Goal: Task Accomplishment & Management: Understand process/instructions

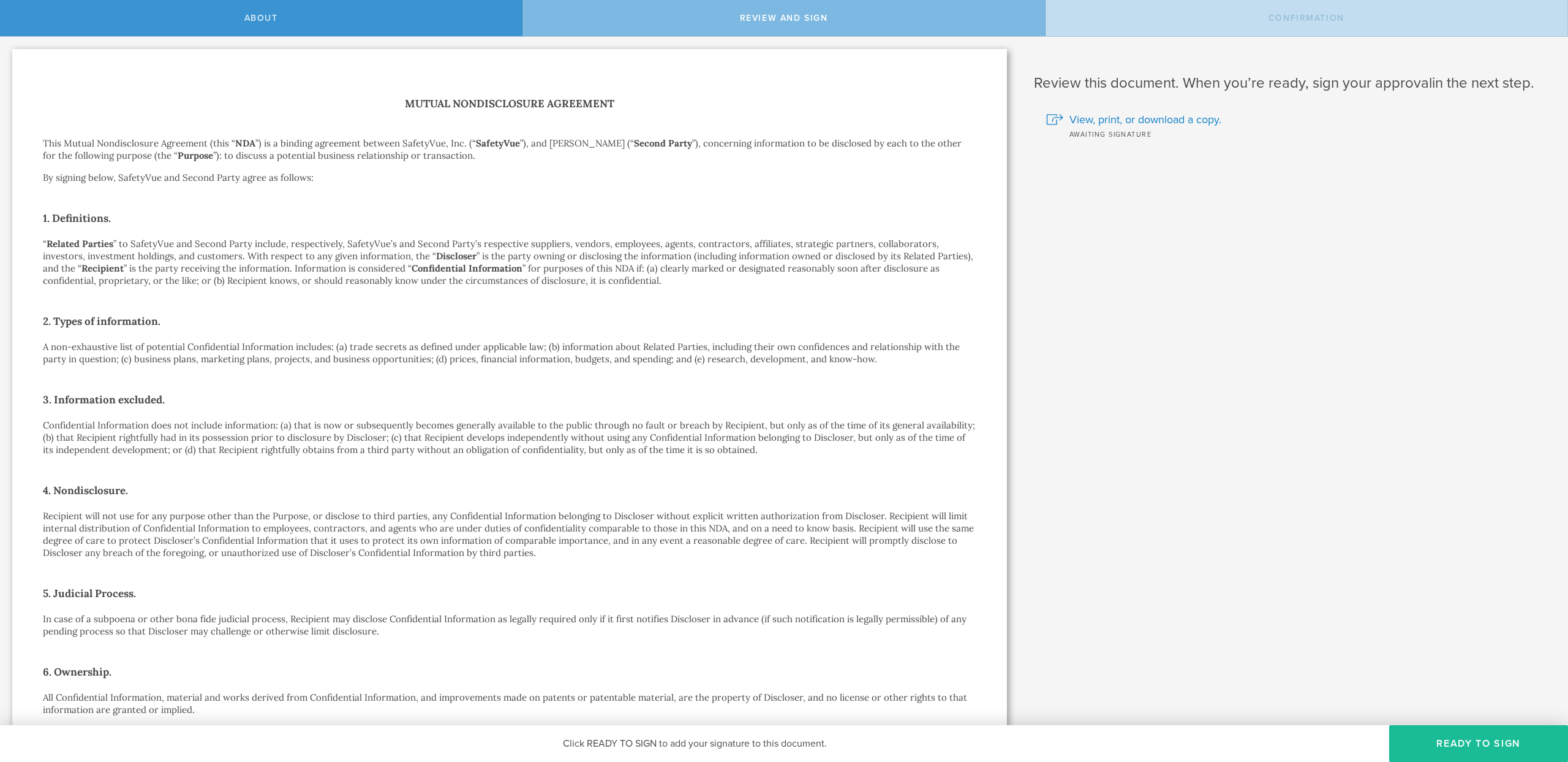
click at [724, 143] on p "This Mutual Nondisclosure Agreement (this “ NDA ”) is a binding agreement betwe…" at bounding box center [509, 149] width 933 height 24
click at [725, 142] on p "This Mutual Nondisclosure Agreement (this “ NDA ”) is a binding agreement betwe…" at bounding box center [509, 149] width 933 height 24
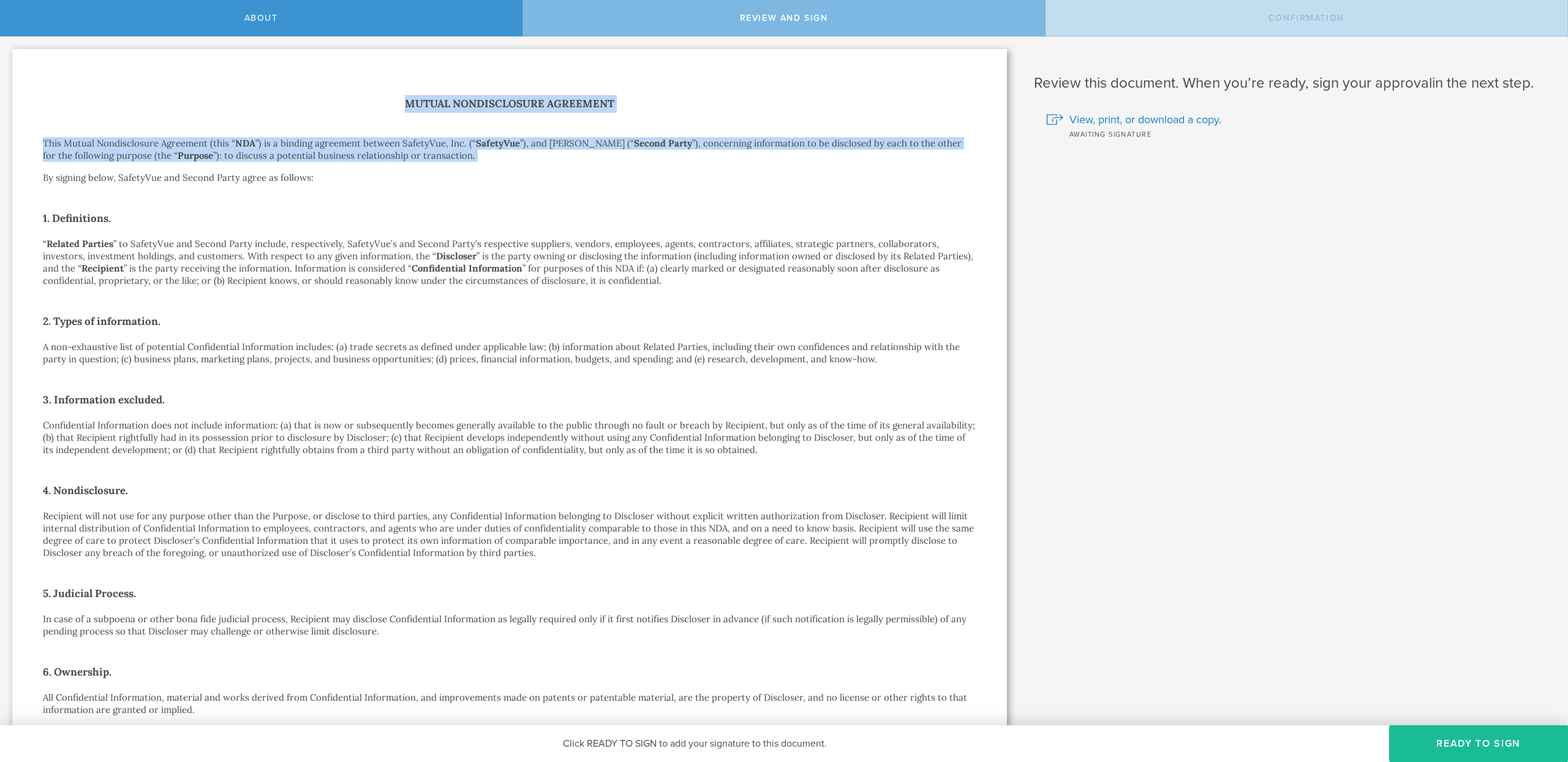
drag, startPoint x: 725, startPoint y: 142, endPoint x: 433, endPoint y: 102, distance: 294.7
click at [433, 102] on div "Mutual Nondisclosure Agreement This Mutual Nondisclosure Agreement (this “ NDA …" at bounding box center [509, 660] width 933 height 1130
click at [433, 102] on h1 "Mutual Nondisclosure Agreement" at bounding box center [509, 103] width 933 height 18
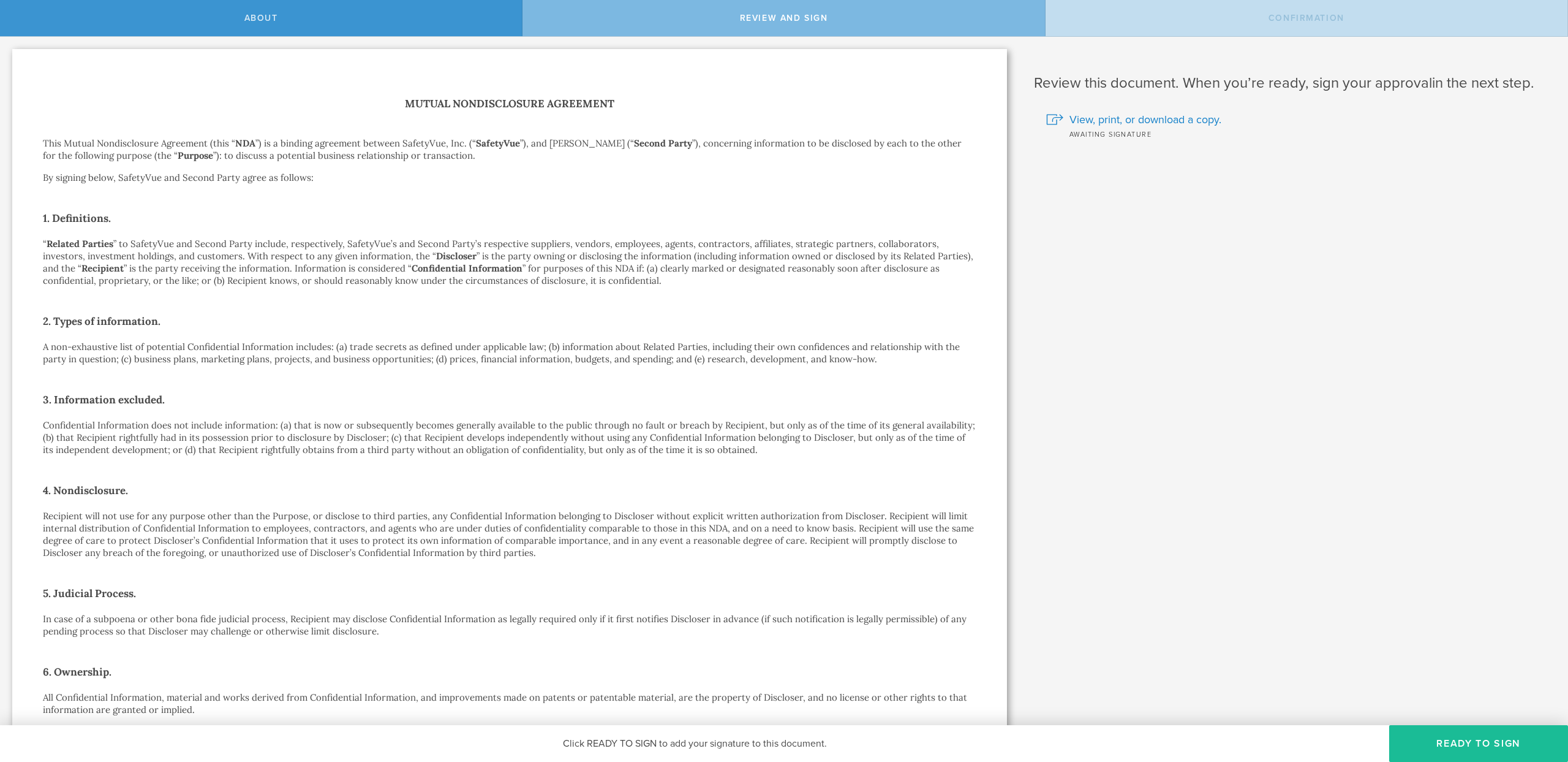
scroll to position [125, 0]
